Goal: Task Accomplishment & Management: Manage account settings

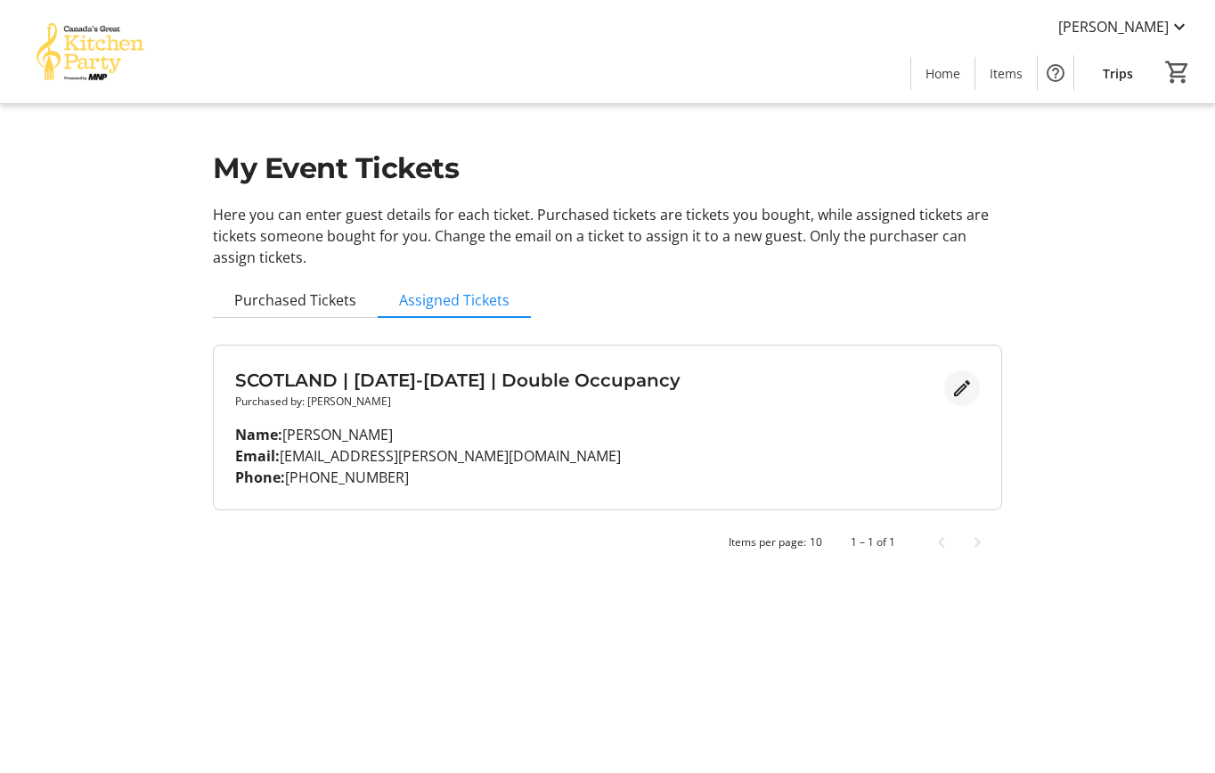
click at [967, 384] on mat-icon "Edit" at bounding box center [961, 388] width 21 height 21
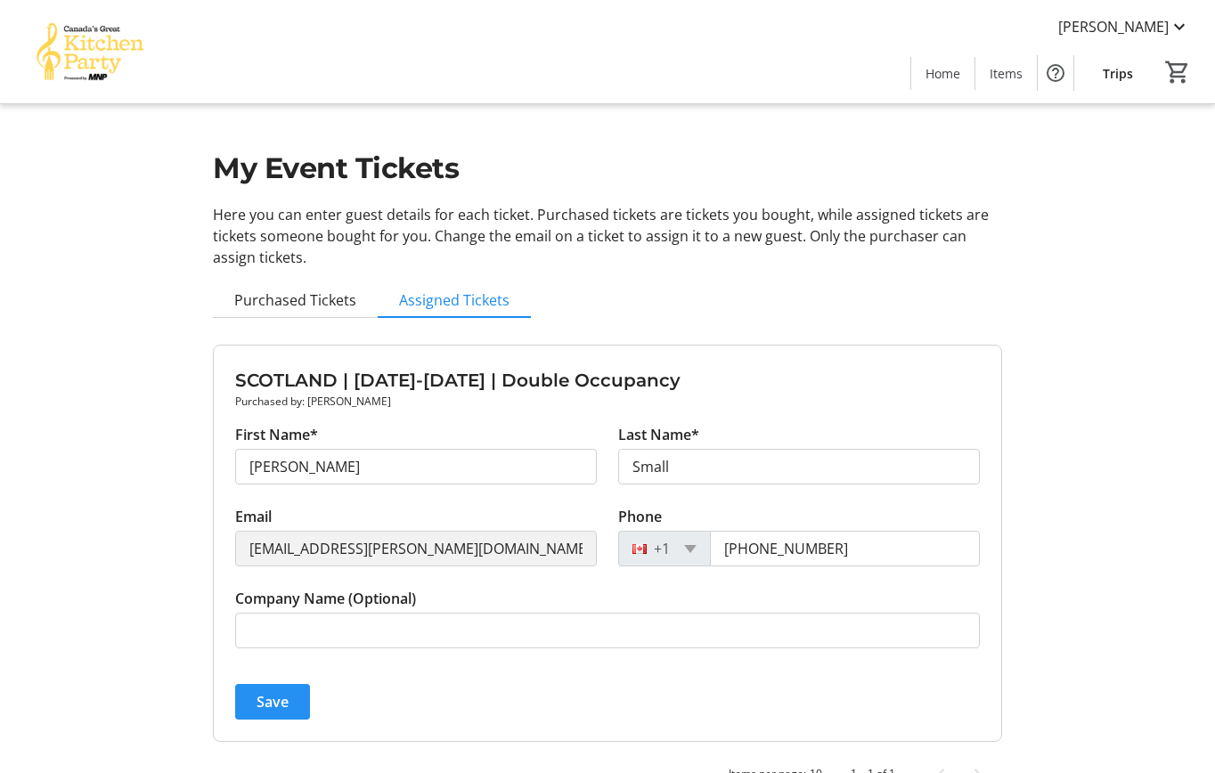
click at [243, 706] on span "submit" at bounding box center [272, 702] width 75 height 43
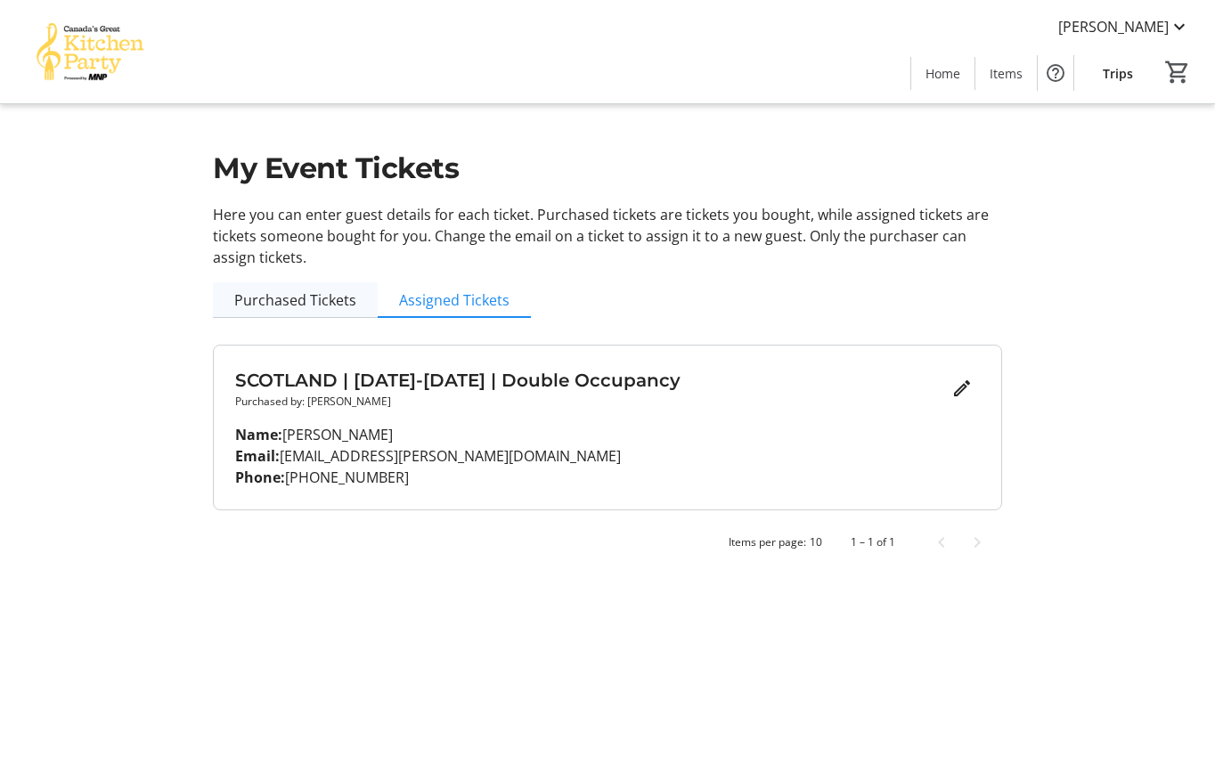
click at [276, 295] on span "Purchased Tickets" at bounding box center [295, 300] width 122 height 14
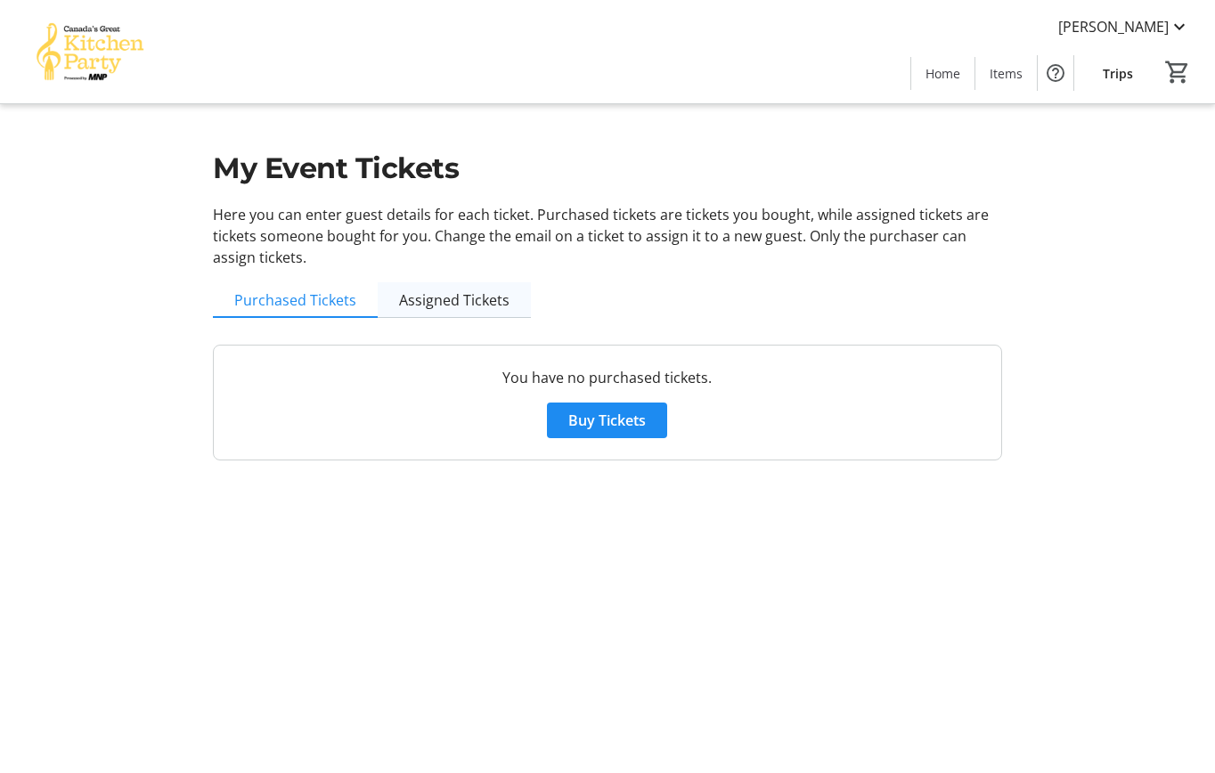
click at [494, 293] on span "Assigned Tickets" at bounding box center [454, 300] width 110 height 14
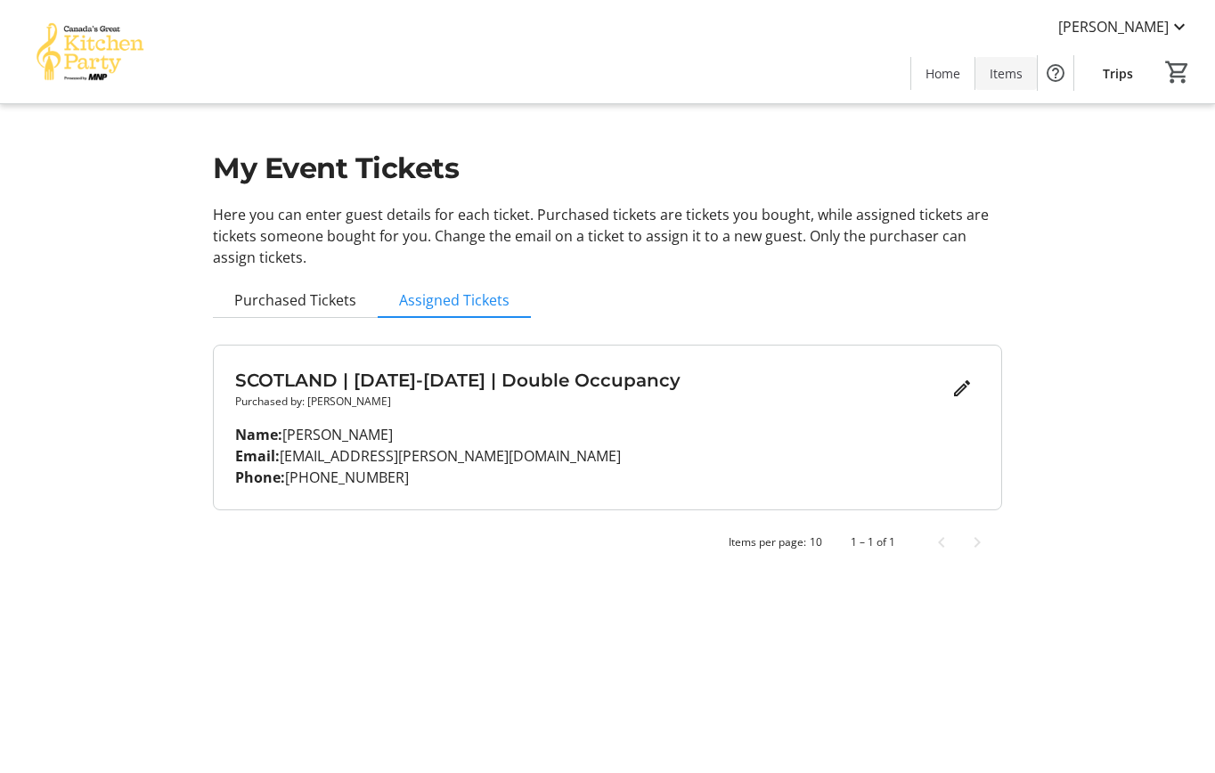
click at [999, 74] on span "Items" at bounding box center [1006, 73] width 33 height 19
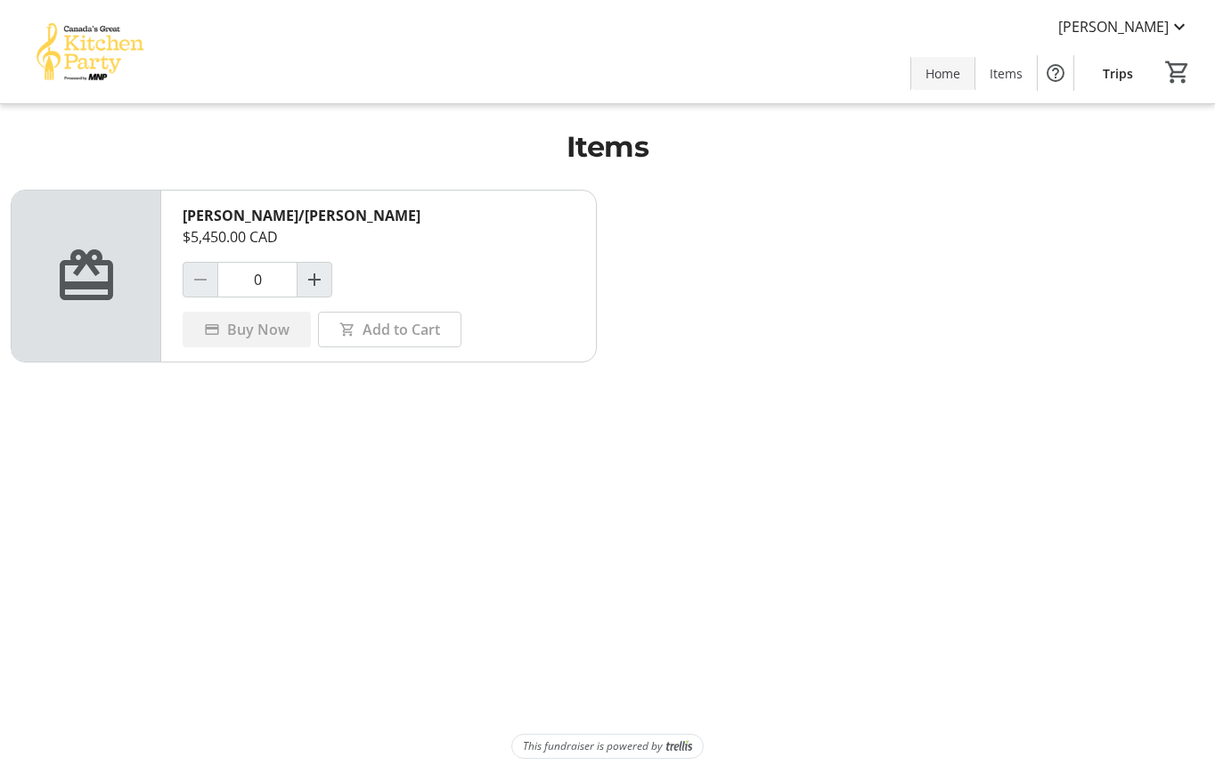
click at [955, 75] on span "Home" at bounding box center [943, 73] width 35 height 19
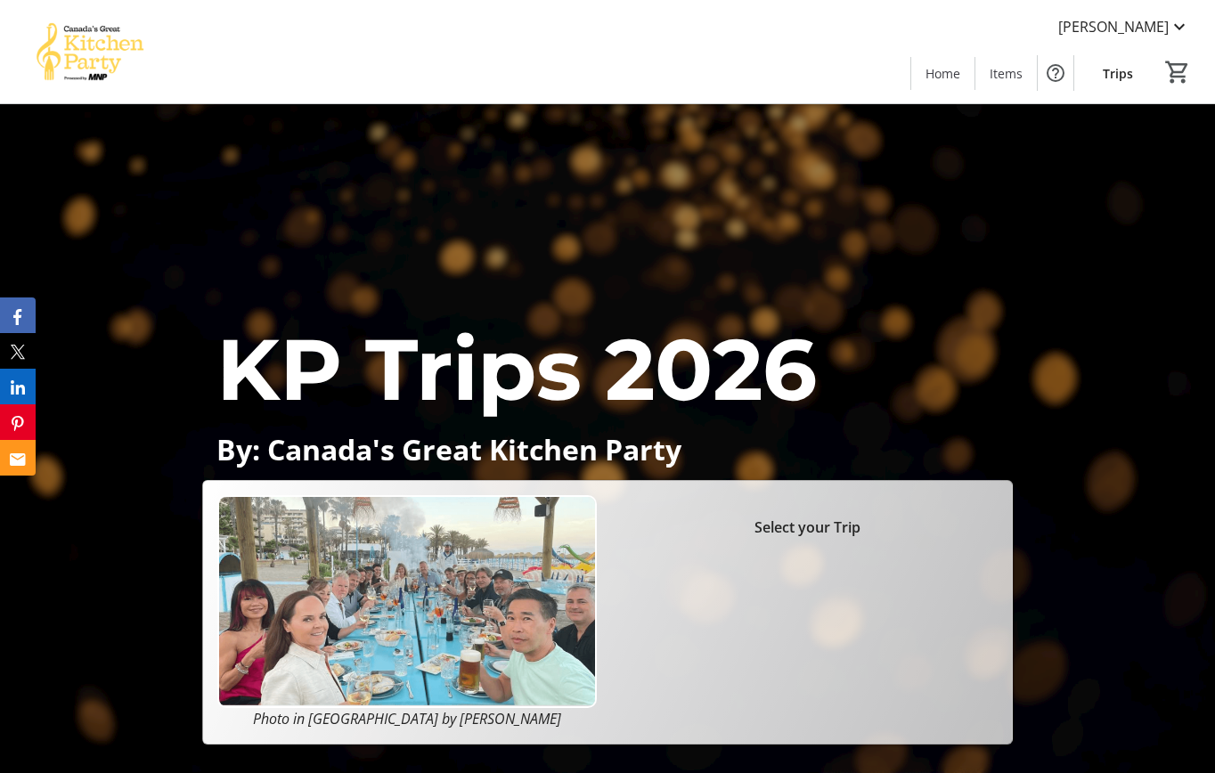
click at [1109, 78] on span "Trips" at bounding box center [1118, 73] width 30 height 19
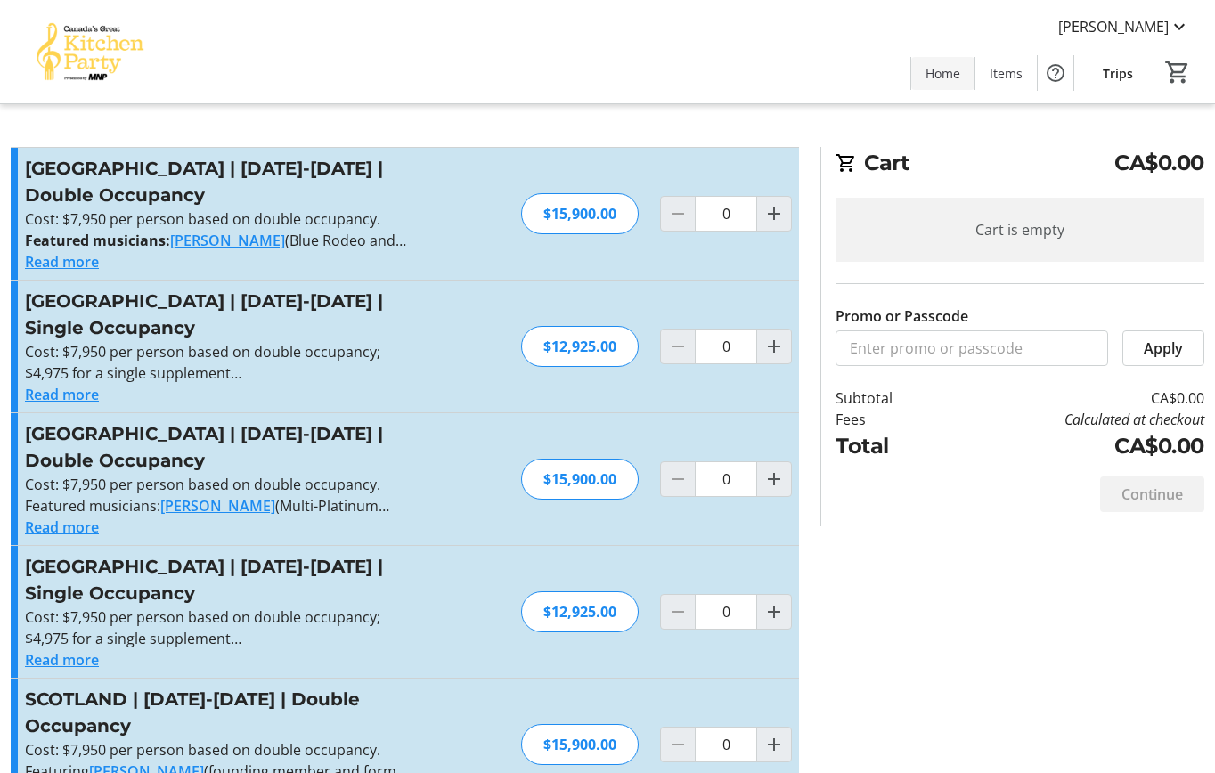
click at [958, 65] on span "Home" at bounding box center [943, 73] width 35 height 19
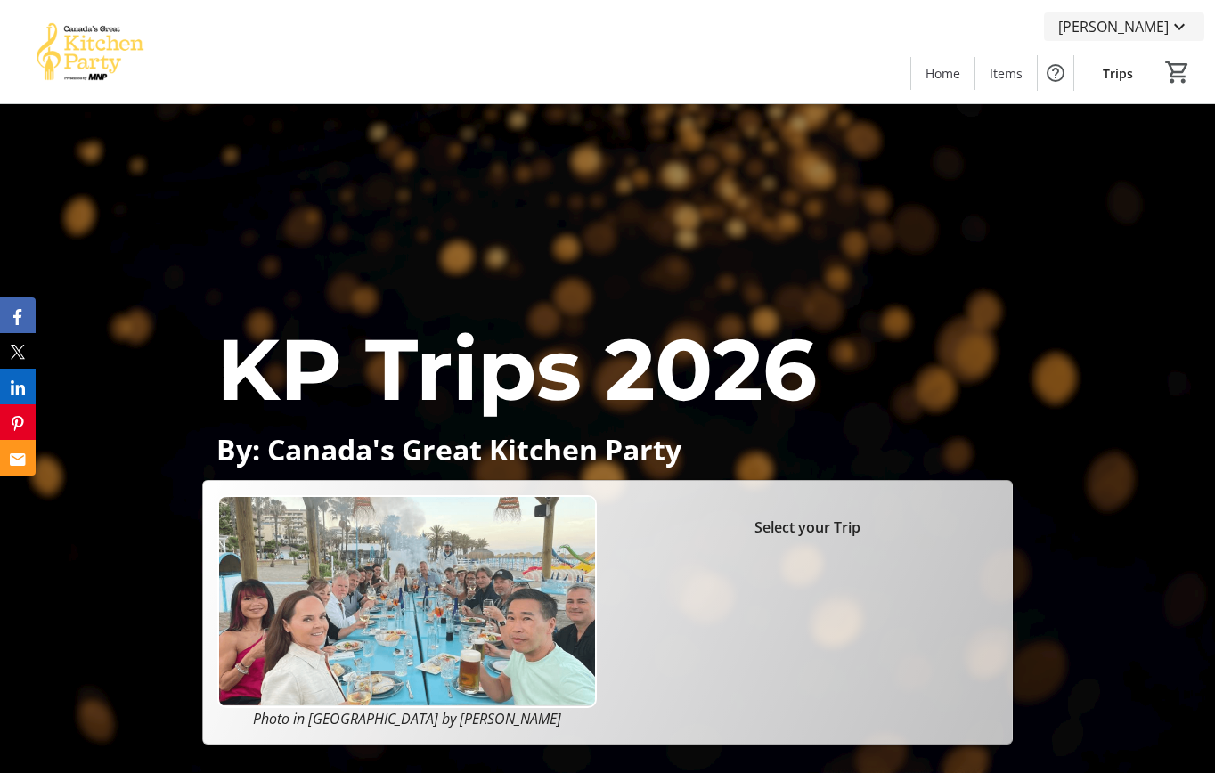
click at [1163, 32] on span "[PERSON_NAME]" at bounding box center [1113, 26] width 110 height 21
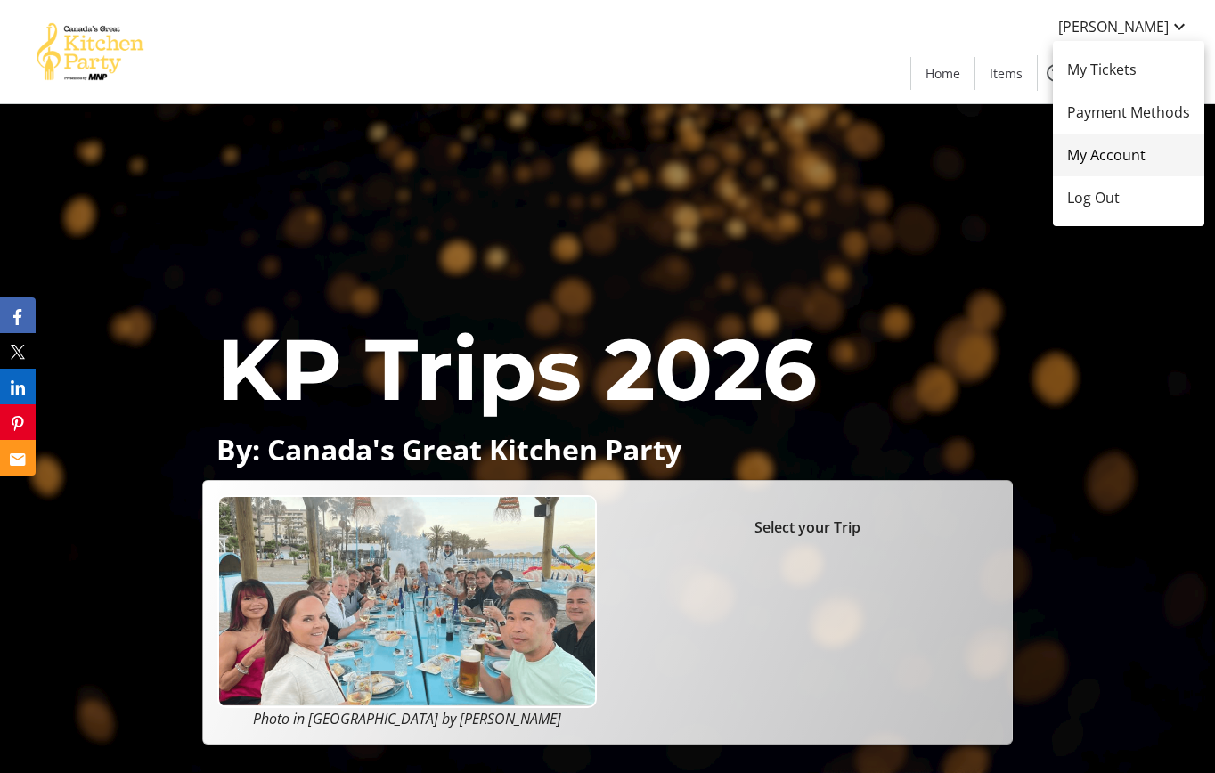
click at [1138, 159] on span "My Account" at bounding box center [1128, 154] width 123 height 21
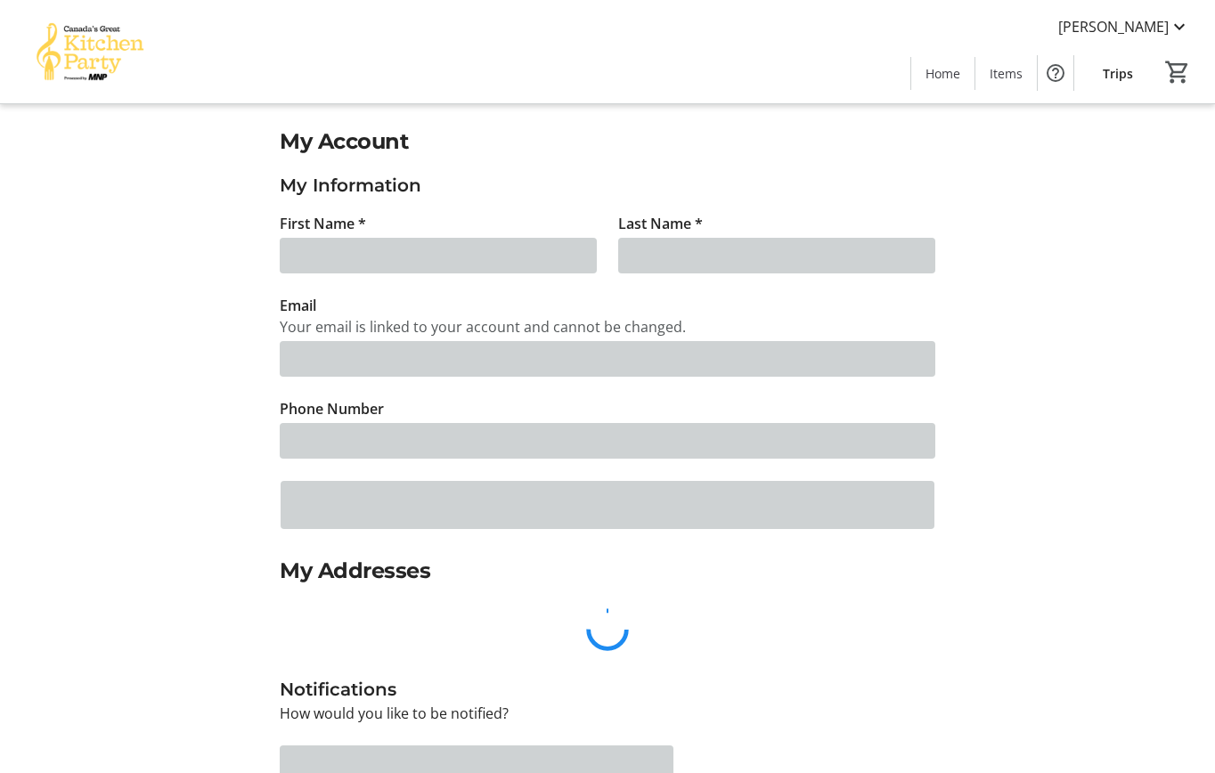
type input "[PERSON_NAME]"
type input "Small"
type input "[EMAIL_ADDRESS][PERSON_NAME][DOMAIN_NAME]"
type input "[PHONE_NUMBER]"
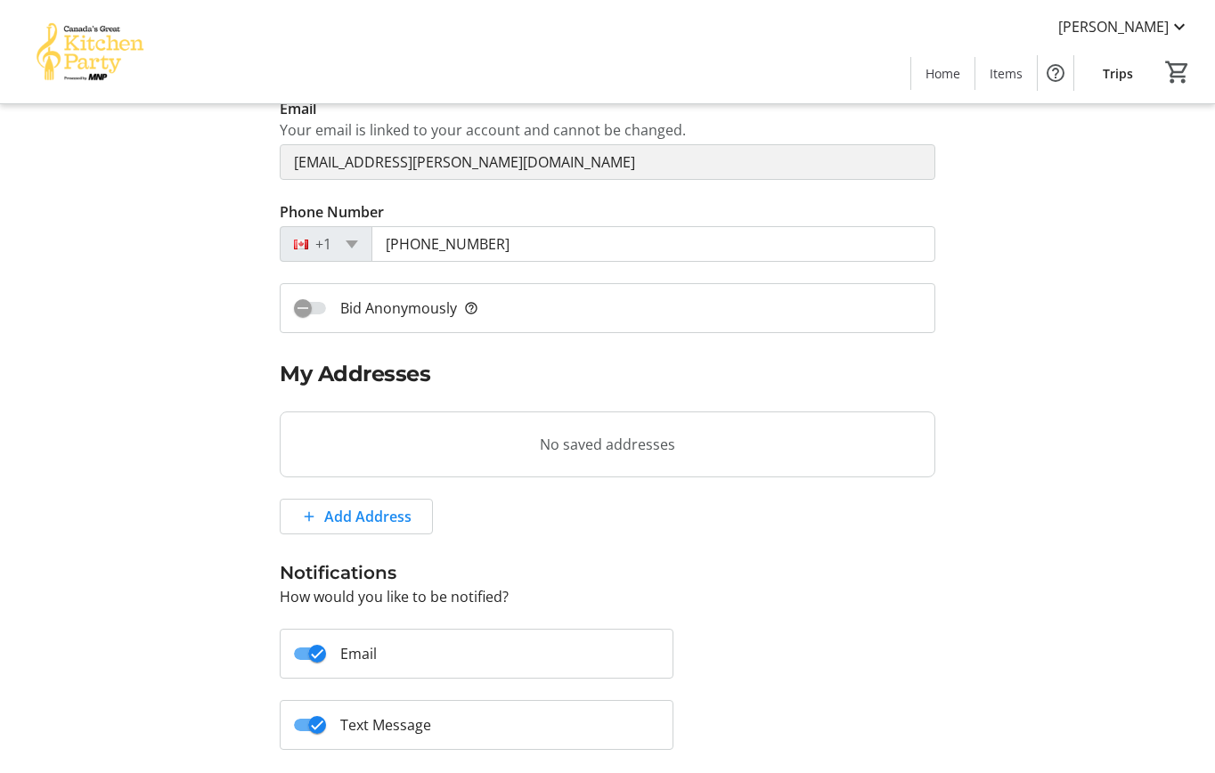
scroll to position [200, 0]
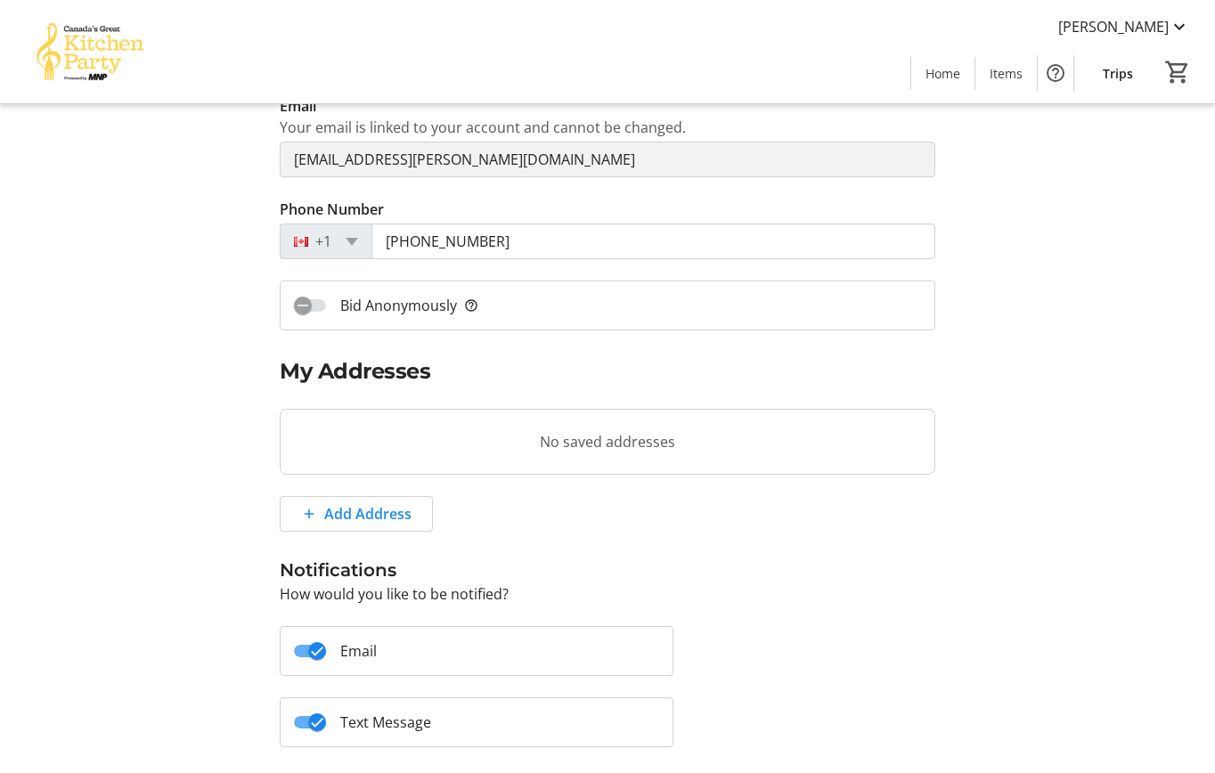
click at [455, 431] on tr-blank-state "No saved addresses" at bounding box center [608, 442] width 656 height 66
click at [374, 508] on span "Add Address" at bounding box center [367, 513] width 87 height 21
select select "CA"
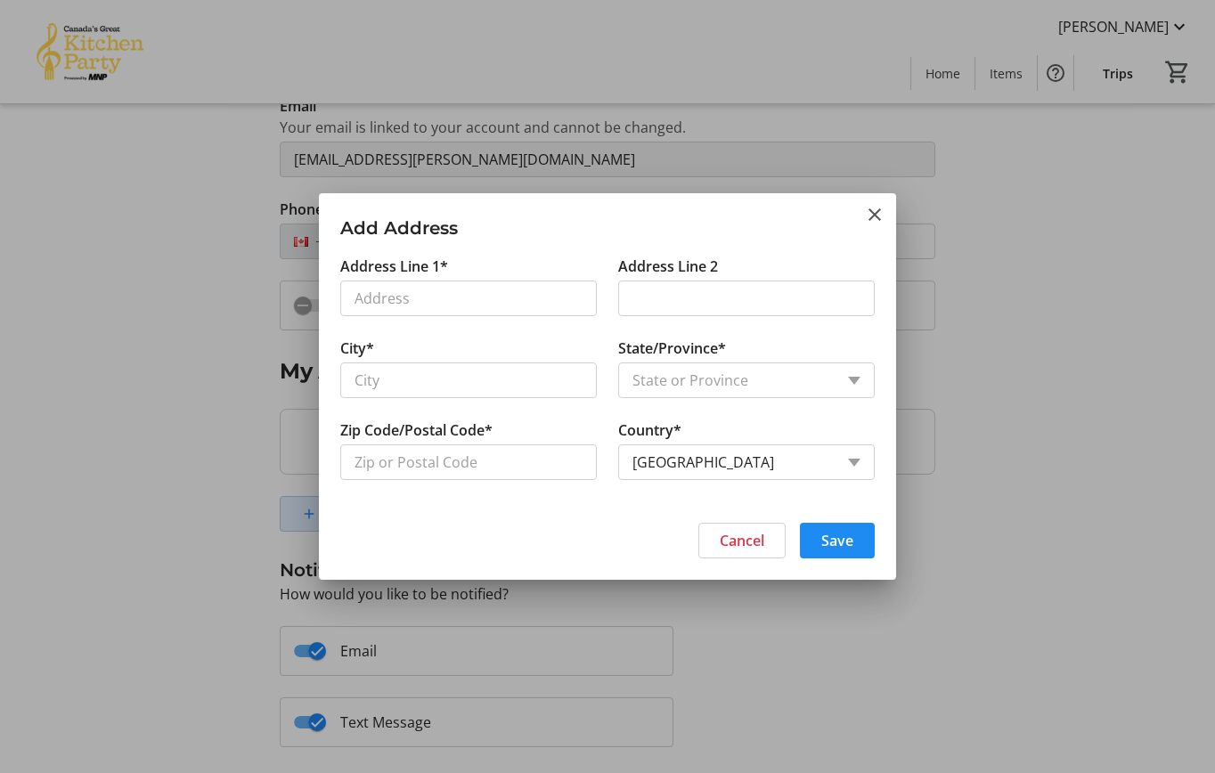
scroll to position [0, 0]
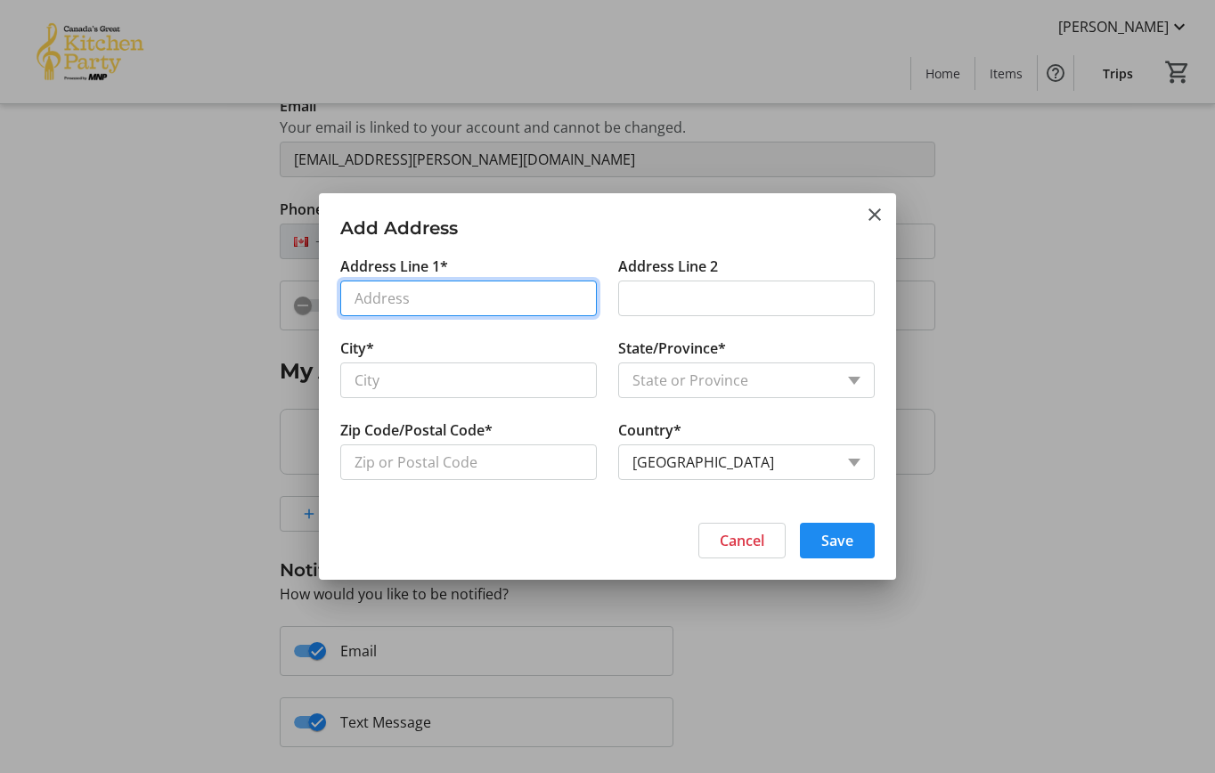
click at [418, 312] on input "Address Line 1*" at bounding box center [468, 299] width 257 height 36
type input "[STREET_ADDRESS]"
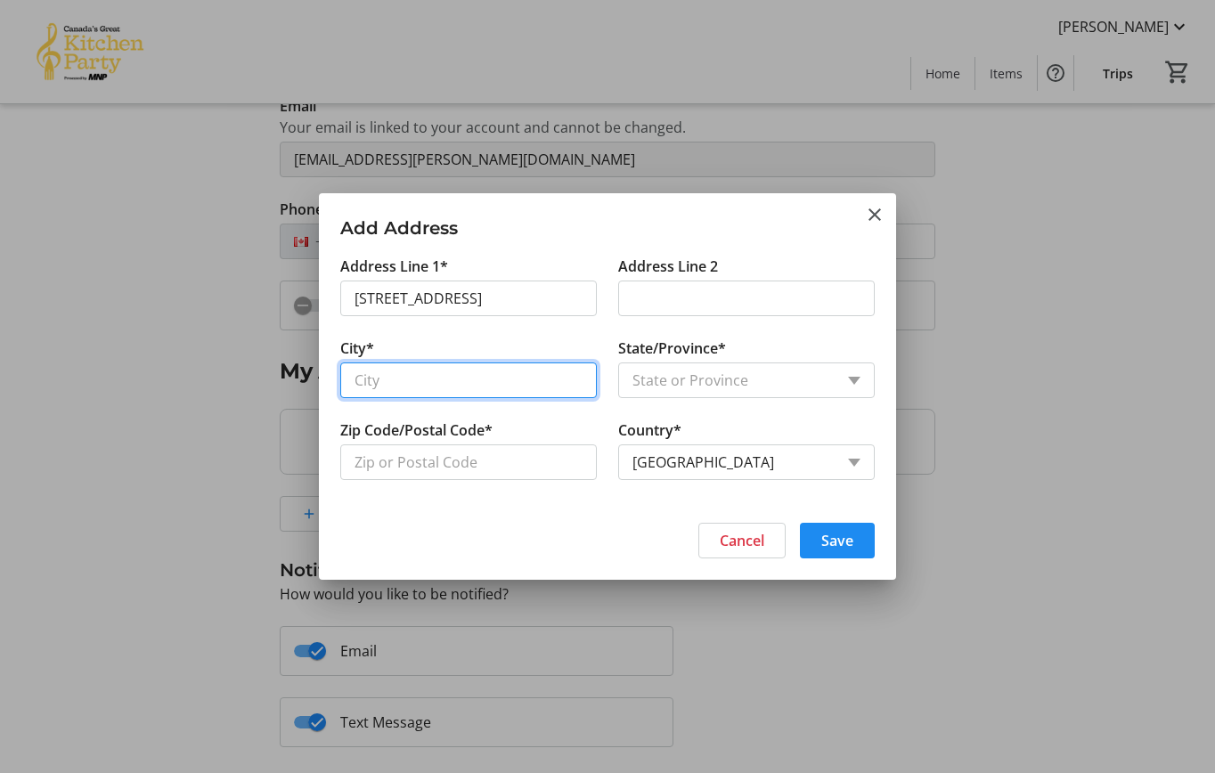
type input "[GEOGRAPHIC_DATA]"
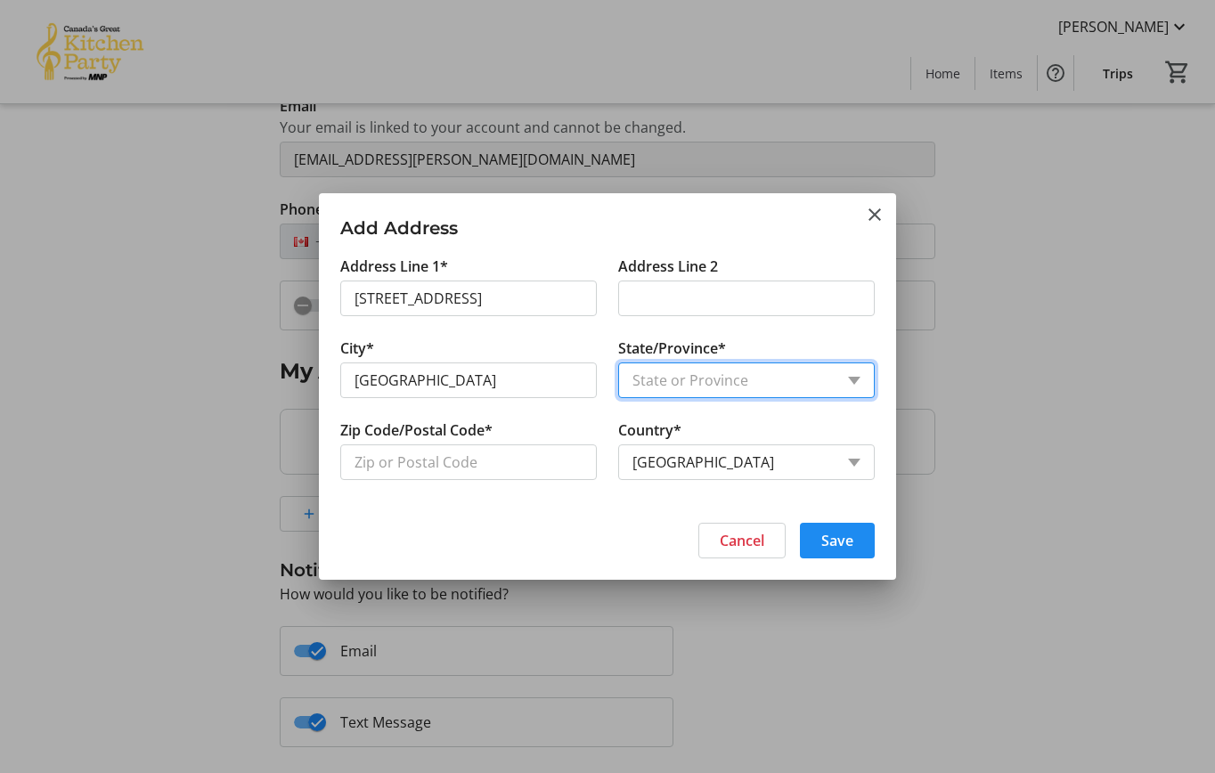
select select "AB"
type input "T2N 1W7"
click at [823, 549] on span "Save" at bounding box center [837, 540] width 32 height 21
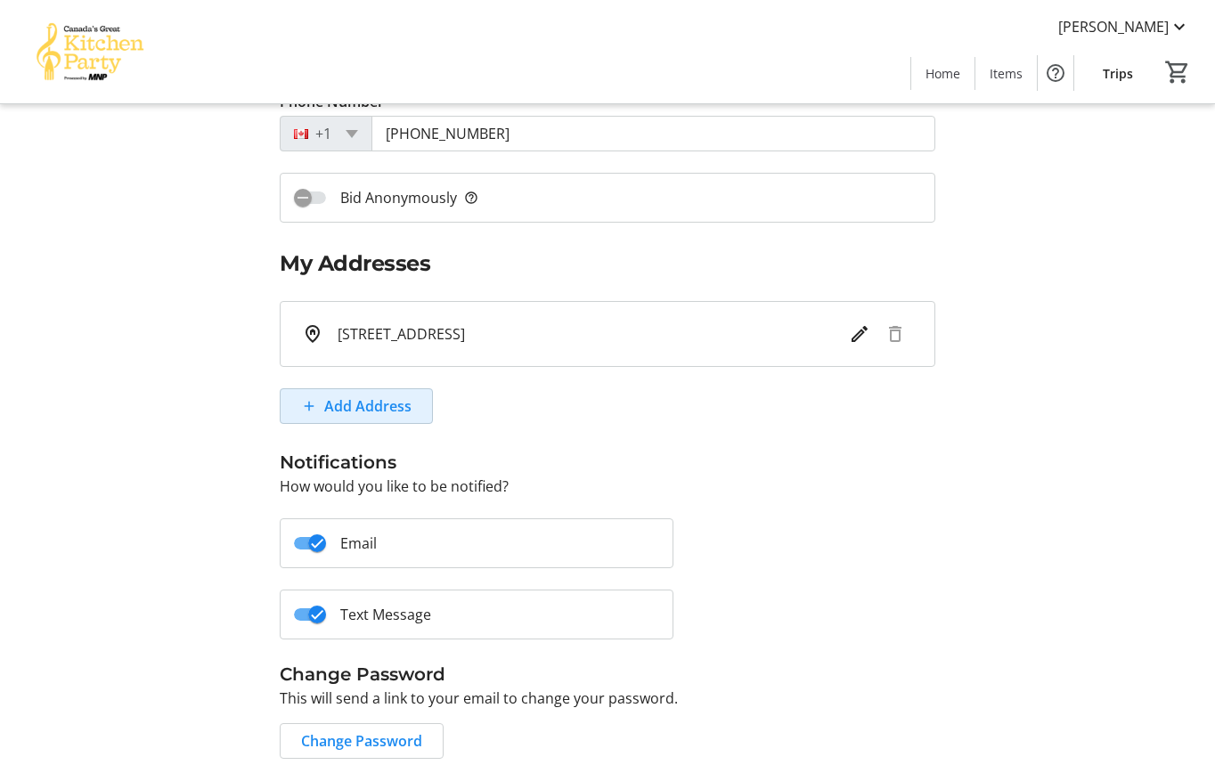
scroll to position [371, 0]
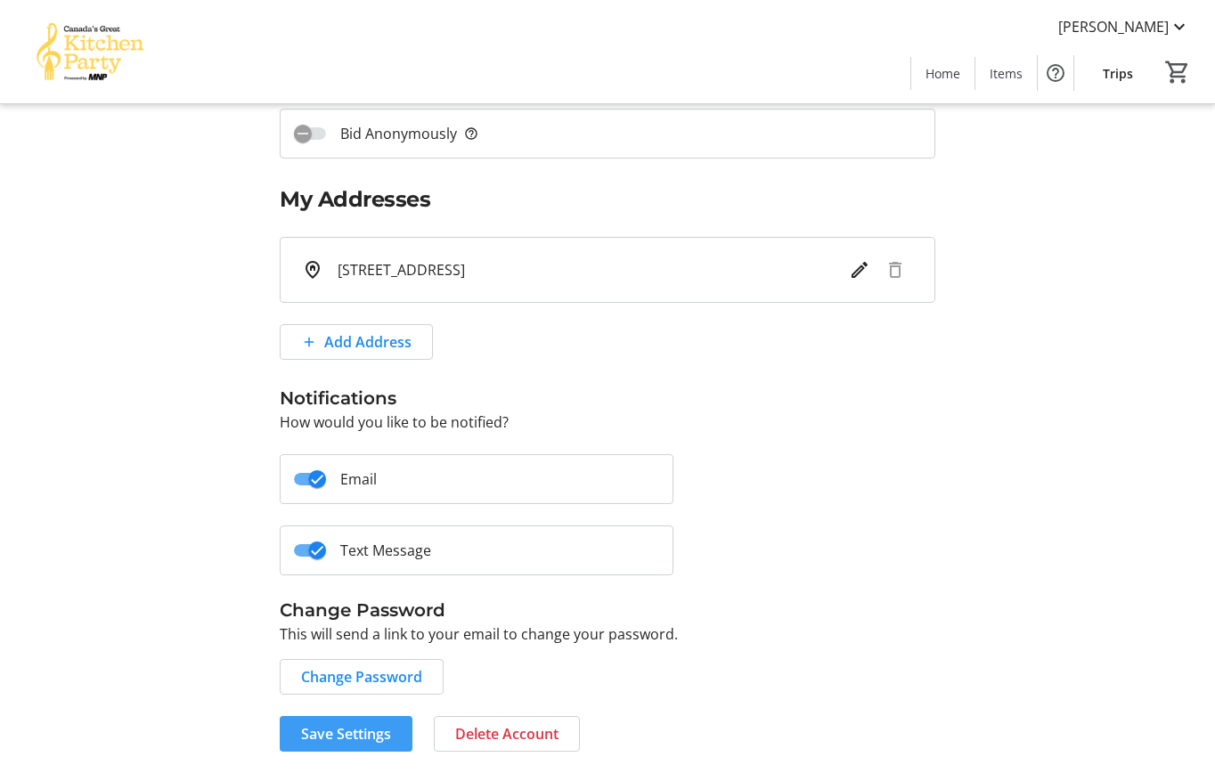
click at [352, 735] on span "Save Settings" at bounding box center [346, 733] width 90 height 21
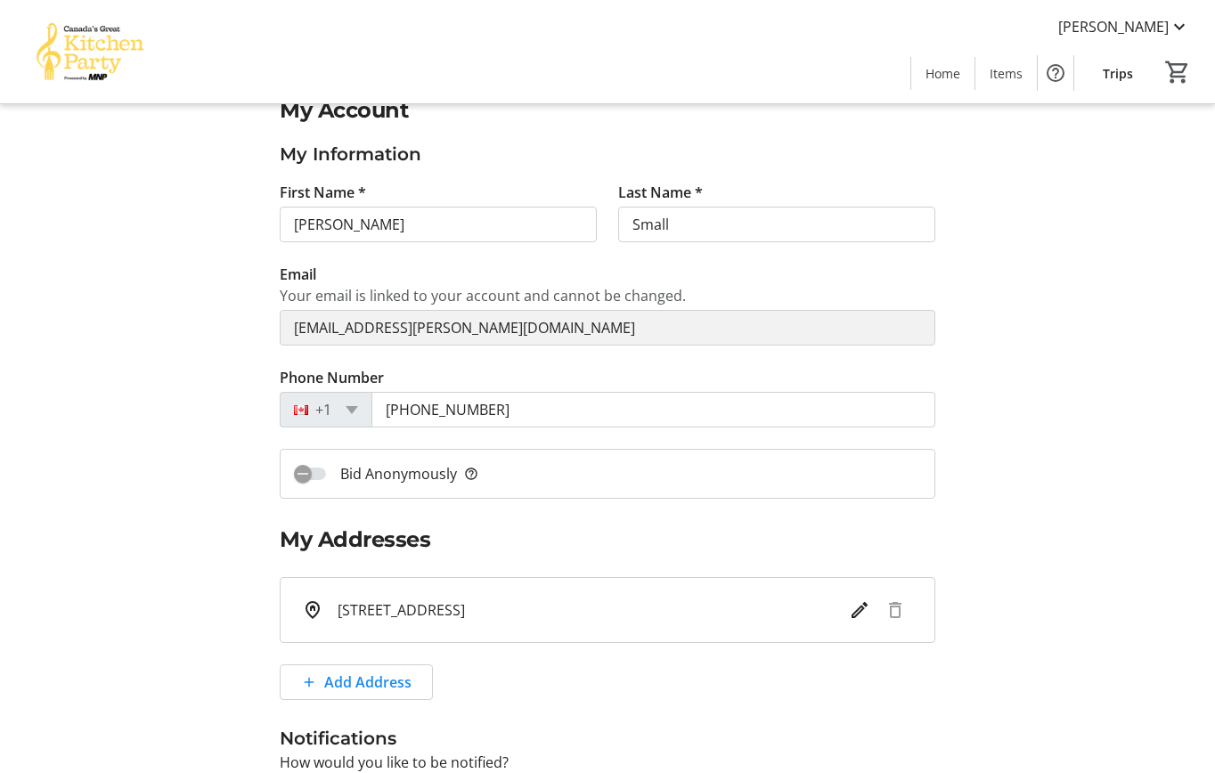
scroll to position [0, 0]
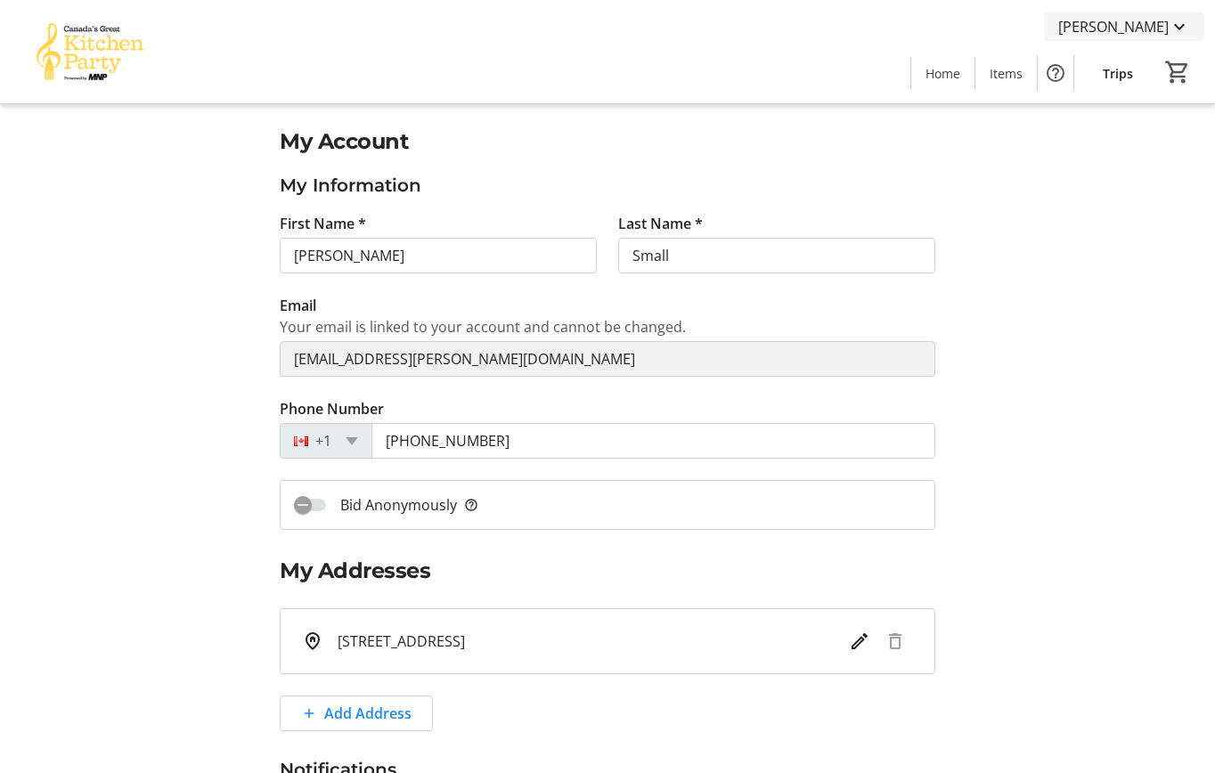
click at [1176, 28] on mat-icon at bounding box center [1179, 26] width 21 height 21
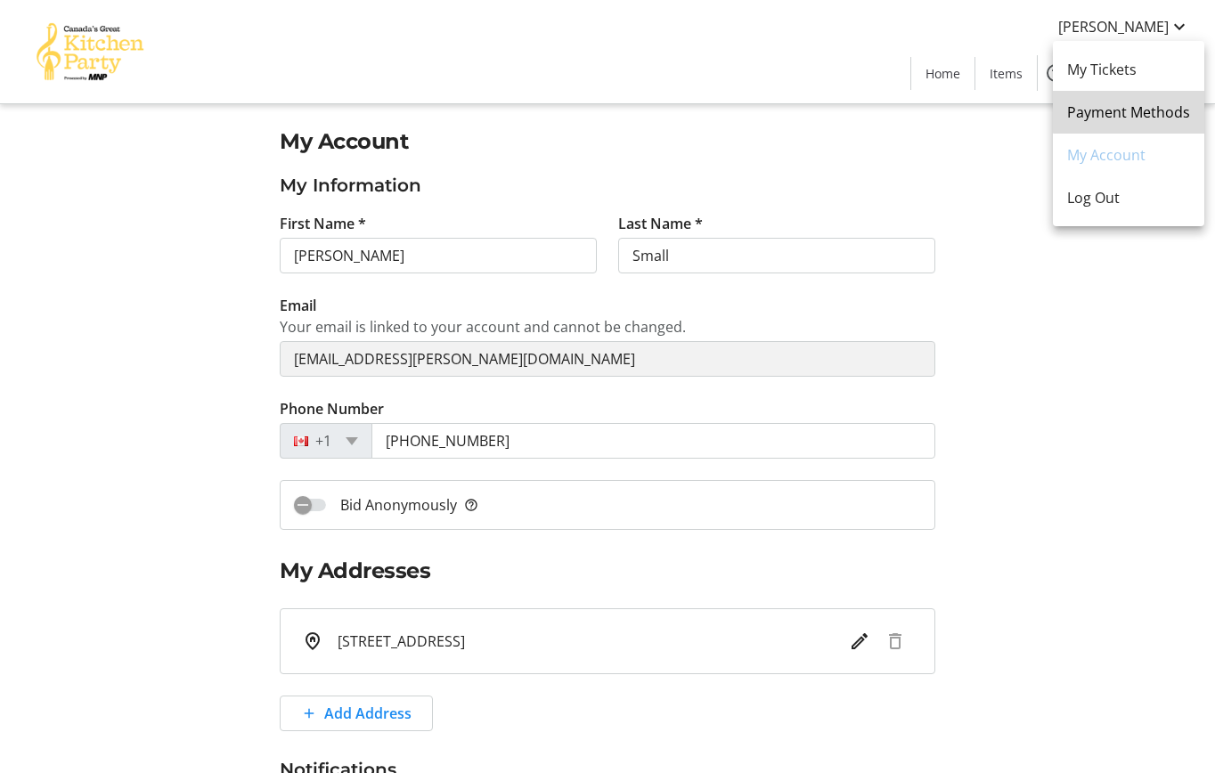
click at [1167, 101] on link "Payment Methods" at bounding box center [1128, 112] width 151 height 43
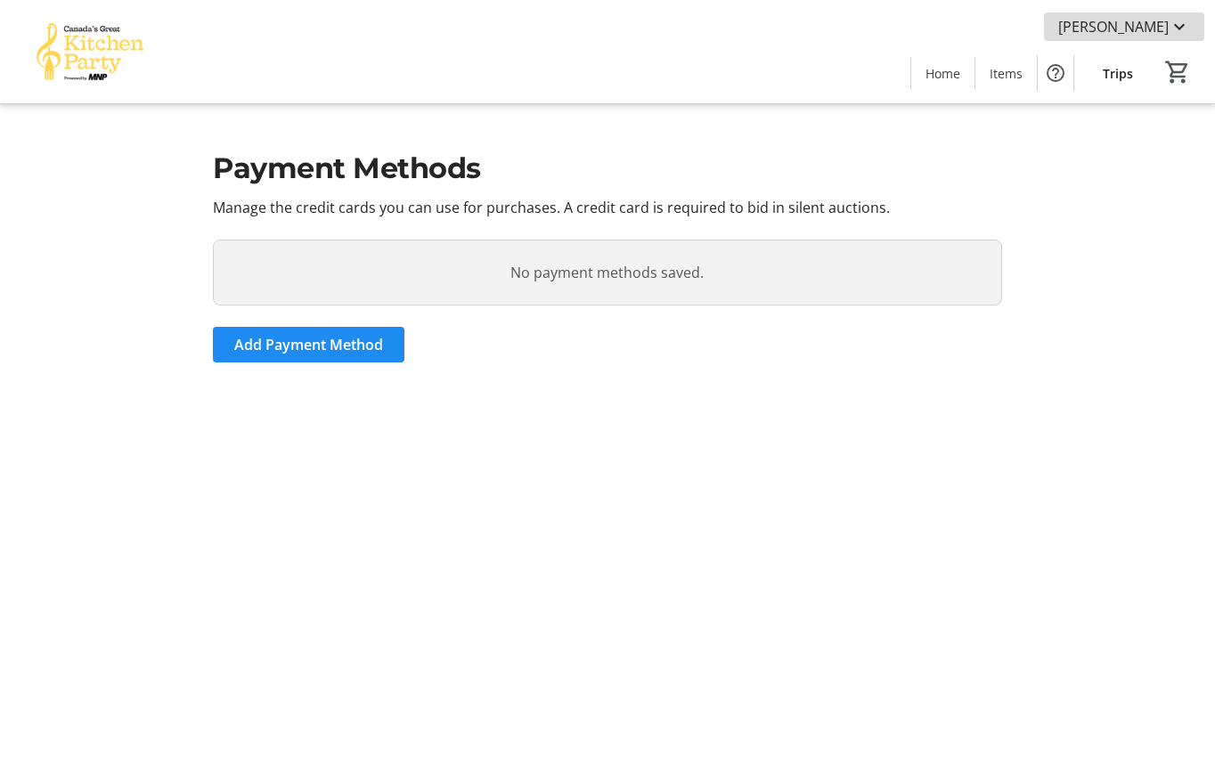
click at [1175, 18] on mat-icon at bounding box center [1179, 26] width 21 height 21
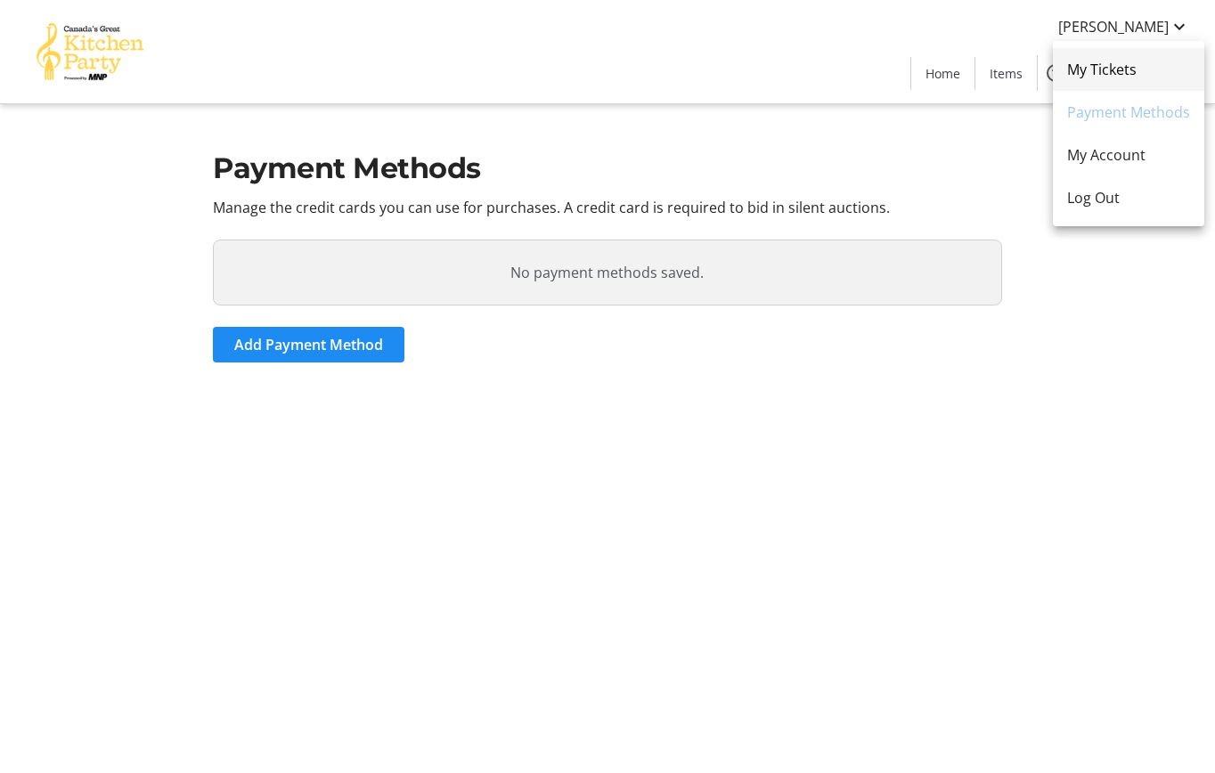
click at [1134, 60] on span "My Tickets" at bounding box center [1128, 69] width 123 height 21
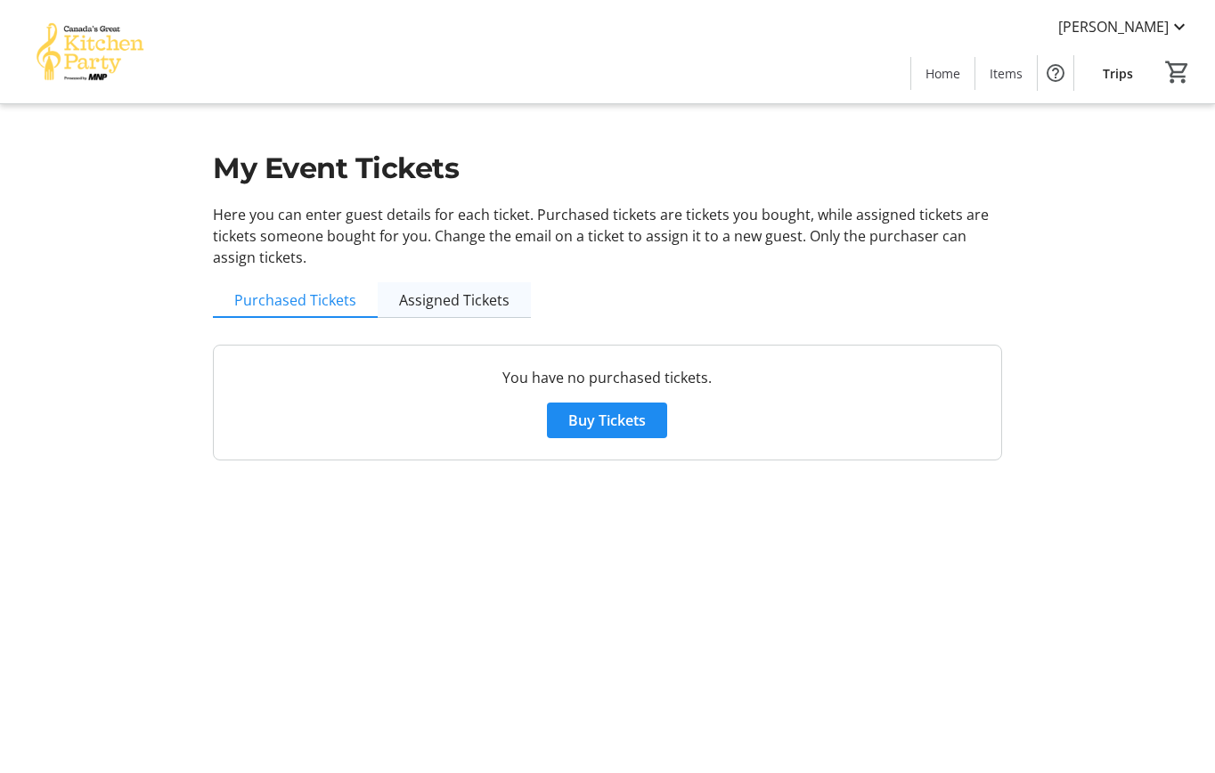
click at [453, 293] on span "Assigned Tickets" at bounding box center [454, 300] width 110 height 14
